Goal: Check status: Check status

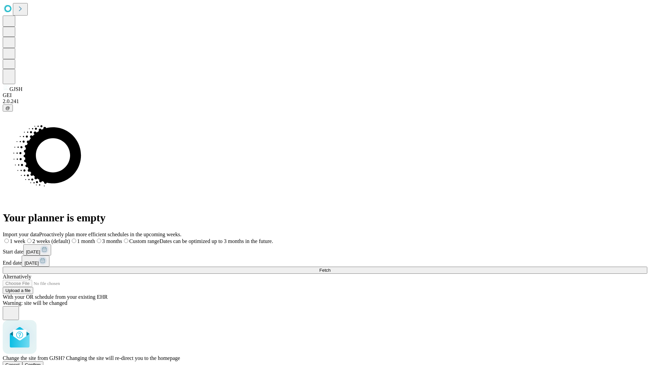
click at [41, 363] on span "Confirm" at bounding box center [33, 365] width 16 height 5
click at [82, 239] on label "1 month" at bounding box center [71, 242] width 21 height 6
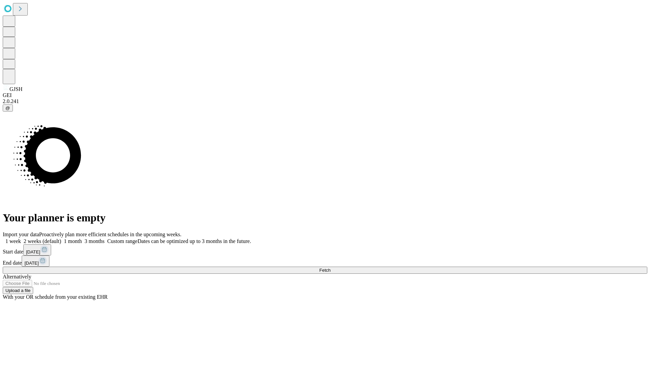
click at [330, 268] on span "Fetch" at bounding box center [324, 270] width 11 height 5
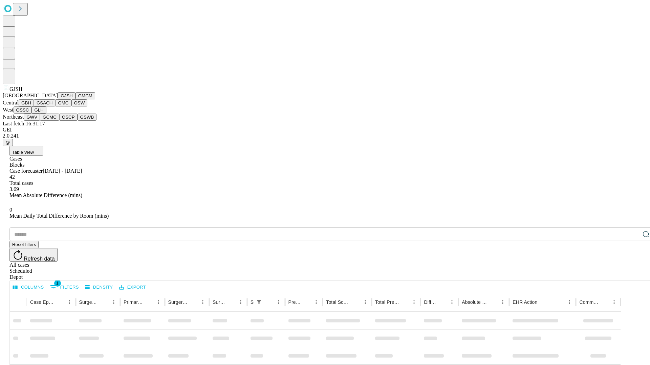
click at [75, 99] on button "GMCM" at bounding box center [85, 95] width 20 height 7
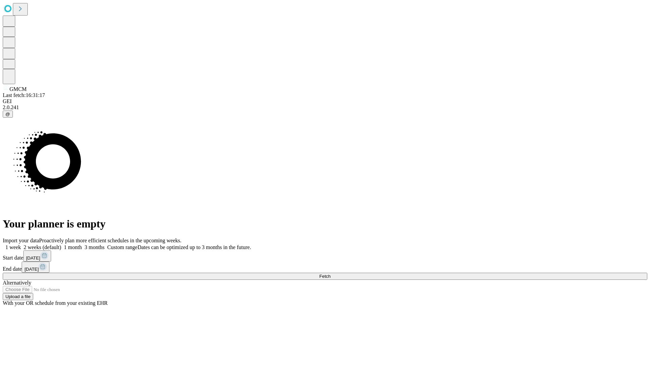
click at [82, 245] on label "1 month" at bounding box center [71, 248] width 21 height 6
click at [330, 274] on span "Fetch" at bounding box center [324, 276] width 11 height 5
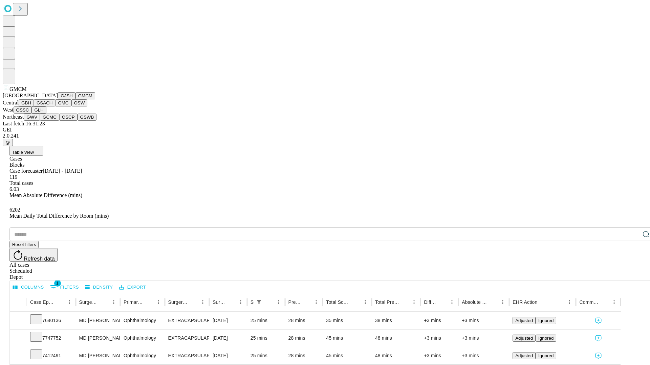
click at [34, 107] on button "GBH" at bounding box center [26, 102] width 15 height 7
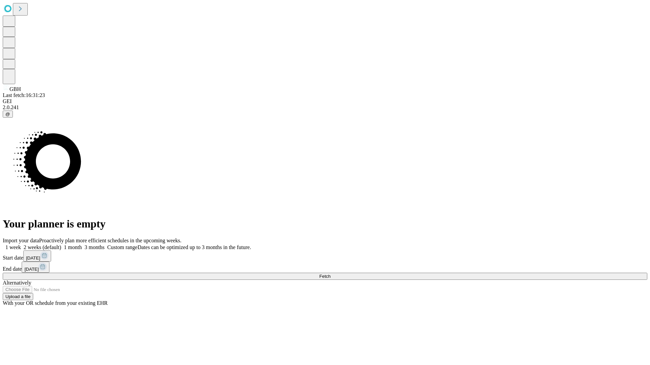
click at [82, 245] on label "1 month" at bounding box center [71, 248] width 21 height 6
click at [330, 274] on span "Fetch" at bounding box center [324, 276] width 11 height 5
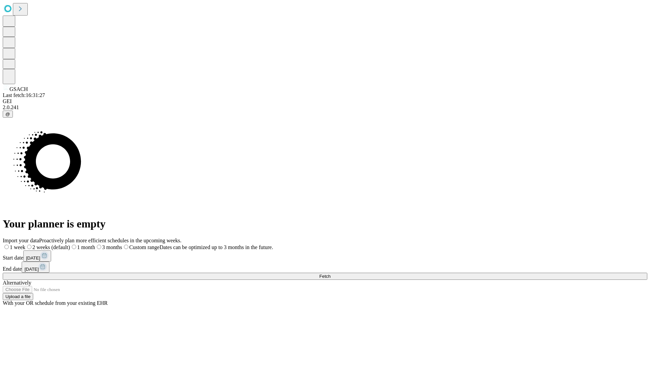
click at [95, 245] on label "1 month" at bounding box center [82, 248] width 25 height 6
click at [330, 274] on span "Fetch" at bounding box center [324, 276] width 11 height 5
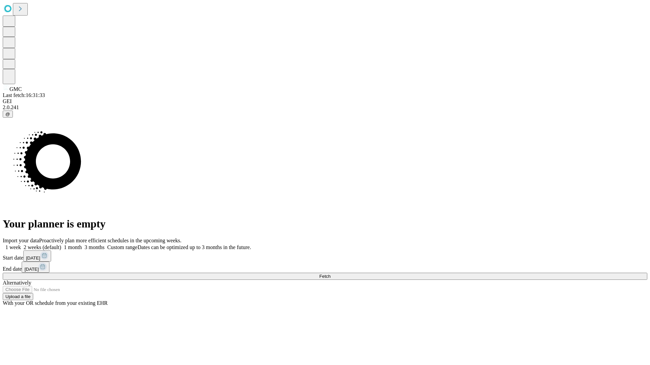
click at [82, 245] on label "1 month" at bounding box center [71, 248] width 21 height 6
click at [330, 274] on span "Fetch" at bounding box center [324, 276] width 11 height 5
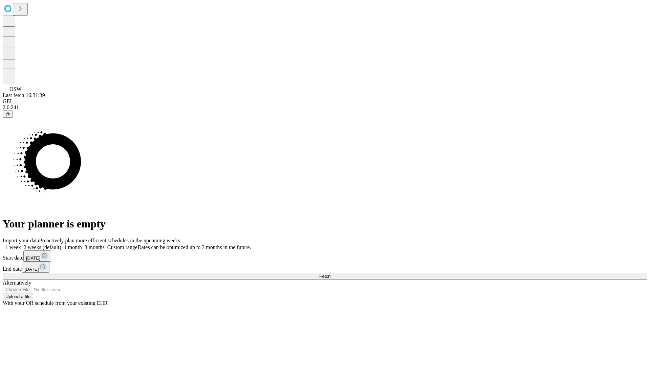
click at [82, 245] on label "1 month" at bounding box center [71, 248] width 21 height 6
click at [330, 274] on span "Fetch" at bounding box center [324, 276] width 11 height 5
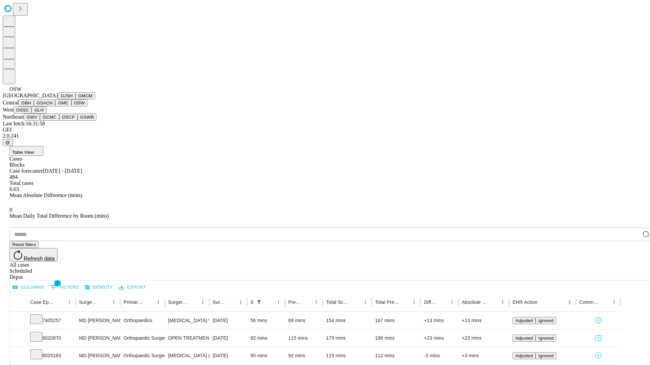
click at [32, 114] on button "OSSC" at bounding box center [23, 110] width 18 height 7
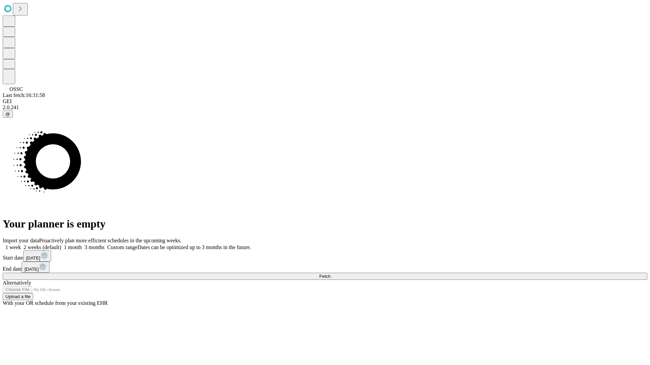
click at [82, 245] on label "1 month" at bounding box center [71, 248] width 21 height 6
click at [330, 274] on span "Fetch" at bounding box center [324, 276] width 11 height 5
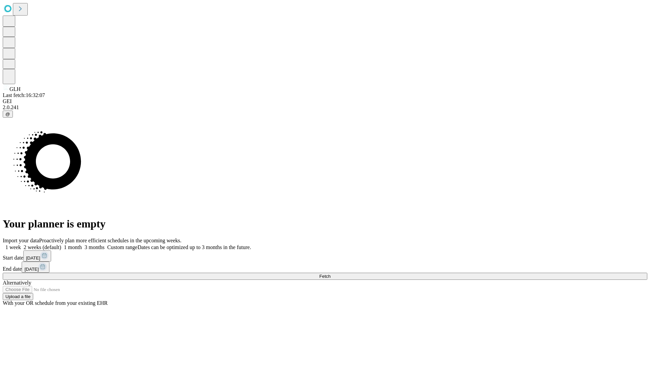
click at [82, 245] on label "1 month" at bounding box center [71, 248] width 21 height 6
click at [330, 274] on span "Fetch" at bounding box center [324, 276] width 11 height 5
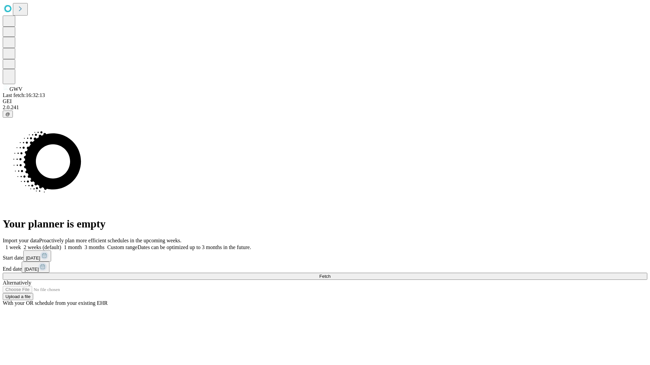
click at [82, 245] on label "1 month" at bounding box center [71, 248] width 21 height 6
click at [330, 274] on span "Fetch" at bounding box center [324, 276] width 11 height 5
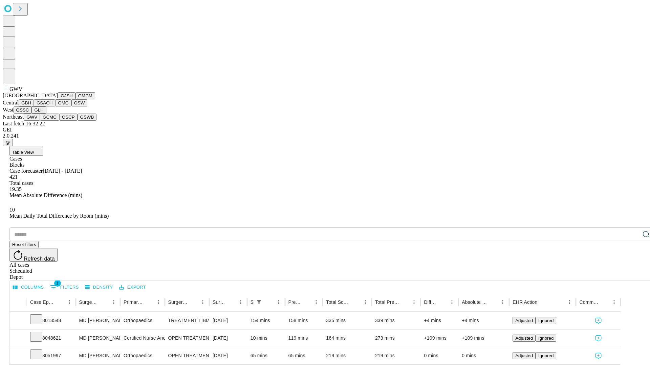
click at [52, 121] on button "GCMC" at bounding box center [49, 117] width 19 height 7
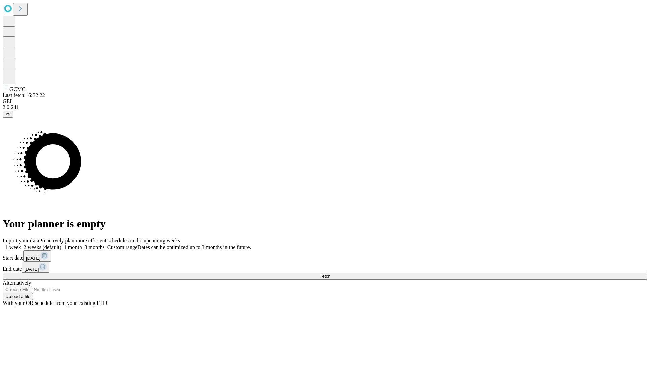
click at [330, 274] on span "Fetch" at bounding box center [324, 276] width 11 height 5
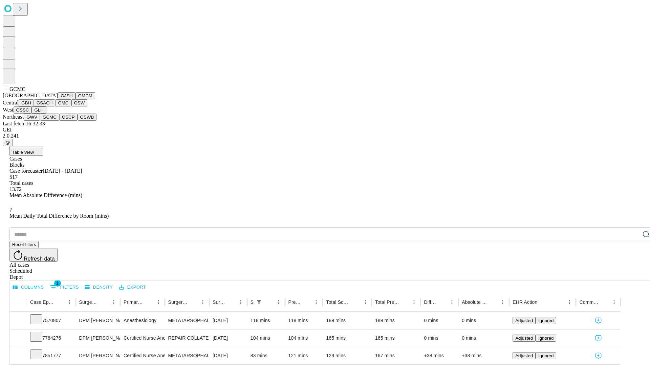
click at [59, 121] on button "OSCP" at bounding box center [68, 117] width 18 height 7
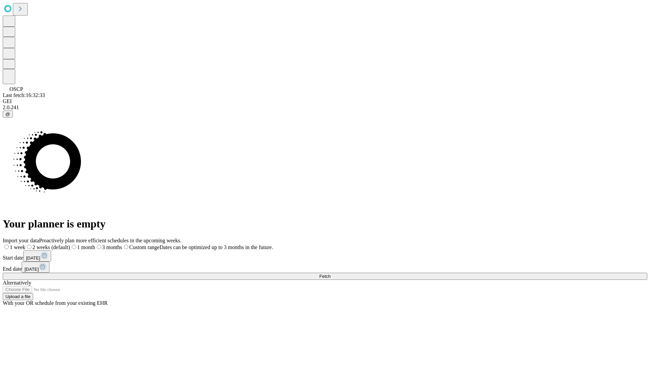
click at [95, 245] on label "1 month" at bounding box center [82, 248] width 25 height 6
click at [330, 274] on span "Fetch" at bounding box center [324, 276] width 11 height 5
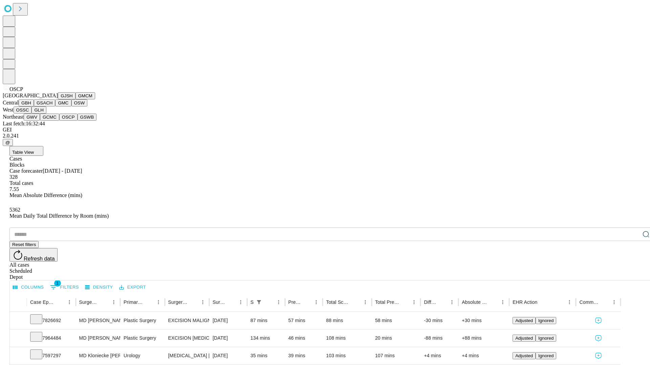
click at [77, 121] on button "GSWB" at bounding box center [86, 117] width 19 height 7
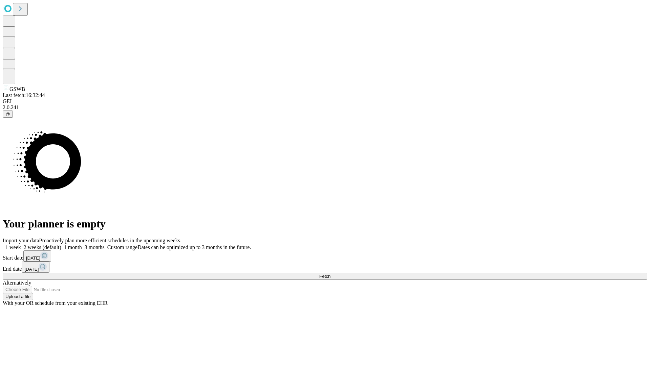
click at [82, 245] on label "1 month" at bounding box center [71, 248] width 21 height 6
click at [330, 274] on span "Fetch" at bounding box center [324, 276] width 11 height 5
